Goal: Information Seeking & Learning: Learn about a topic

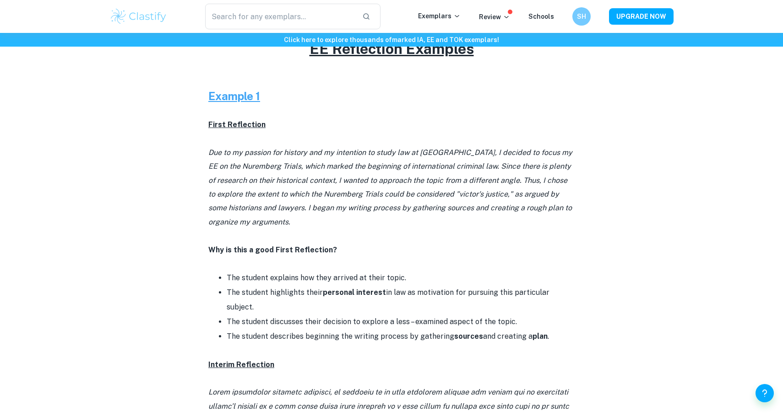
scroll to position [386, 0]
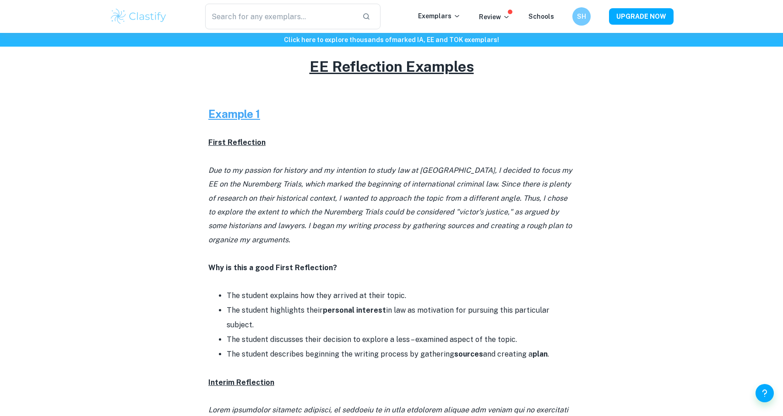
click at [239, 113] on u "Example 1" at bounding box center [234, 114] width 52 height 13
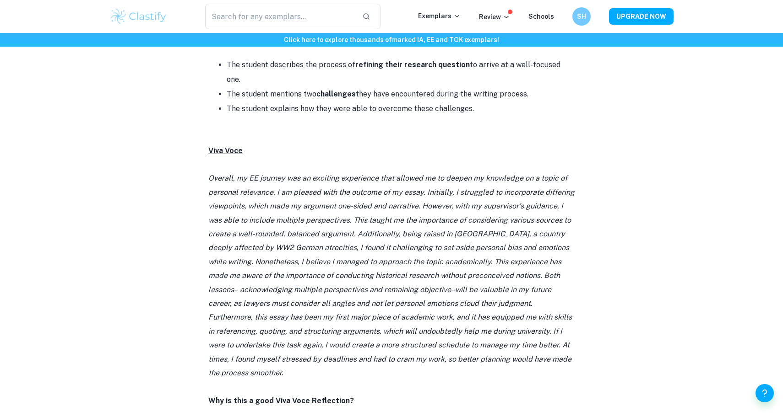
scroll to position [924, 0]
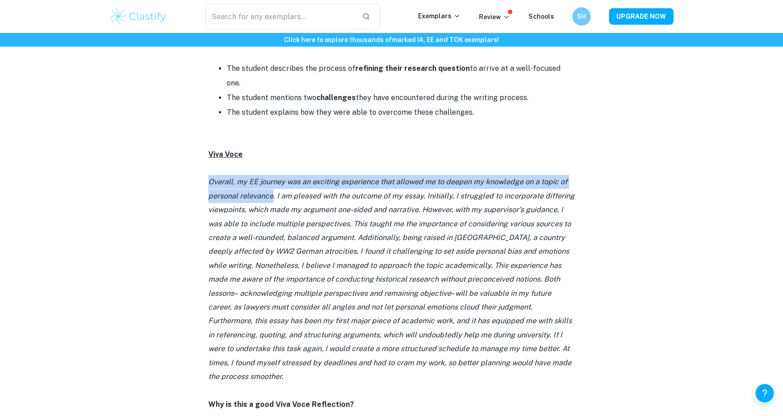
drag, startPoint x: 205, startPoint y: 139, endPoint x: 272, endPoint y: 151, distance: 67.5
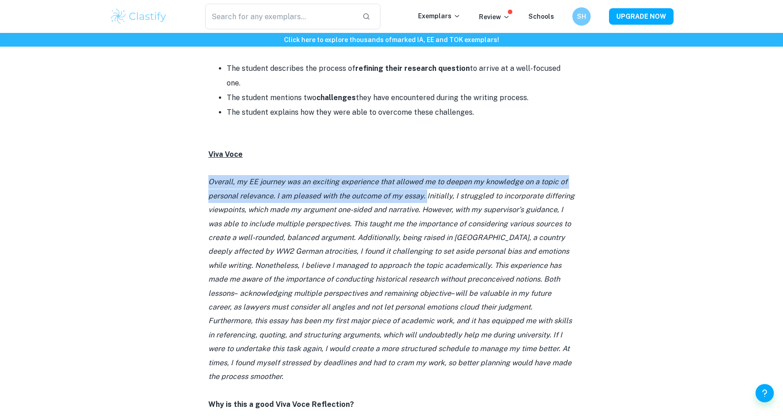
drag, startPoint x: 205, startPoint y: 134, endPoint x: 424, endPoint y: 154, distance: 219.7
copy icon "Overall, my EE journey was an exciting experience that allowed me to deepen my …"
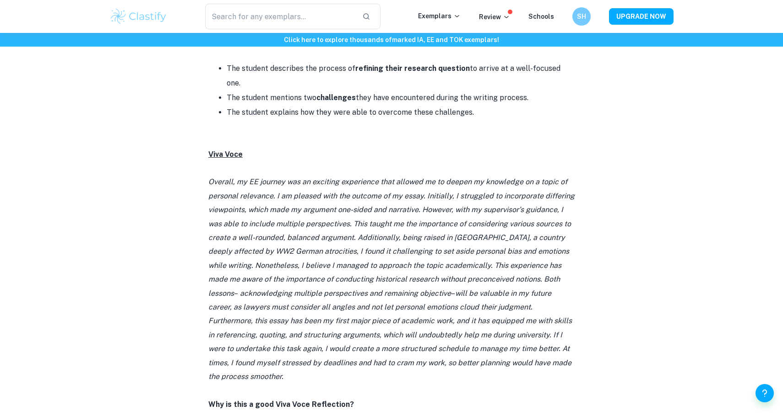
click at [426, 178] on icon "Overall, my EE journey was an exciting experience that allowed me to deepen my …" at bounding box center [391, 238] width 366 height 120
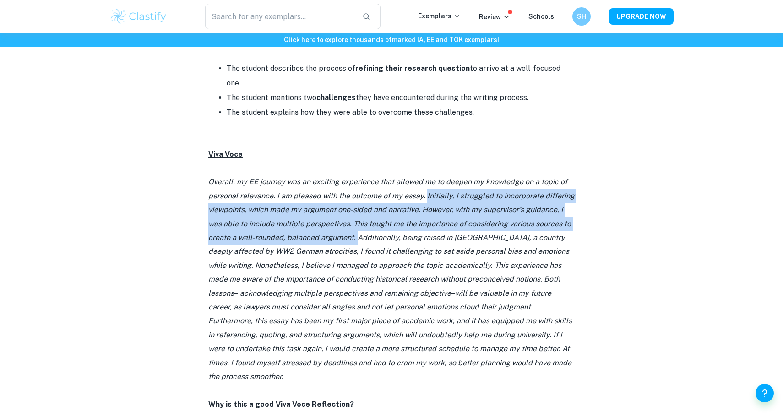
drag, startPoint x: 424, startPoint y: 154, endPoint x: 355, endPoint y: 190, distance: 78.2
click at [355, 190] on icon "Overall, my EE journey was an exciting experience that allowed me to deepen my …" at bounding box center [391, 238] width 366 height 120
copy icon "Initially, I struggled to incorporate differing viewpoints, which made my argum…"
